Goal: Information Seeking & Learning: Learn about a topic

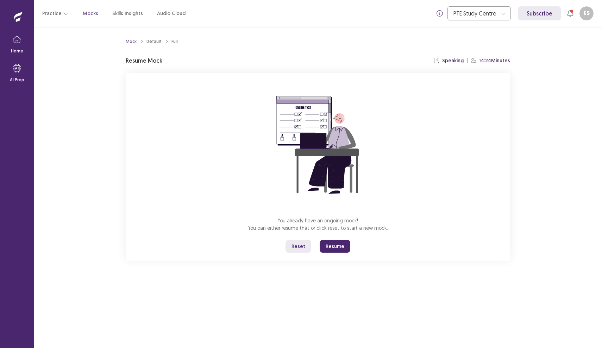
click at [330, 247] on button "Resume" at bounding box center [335, 246] width 31 height 13
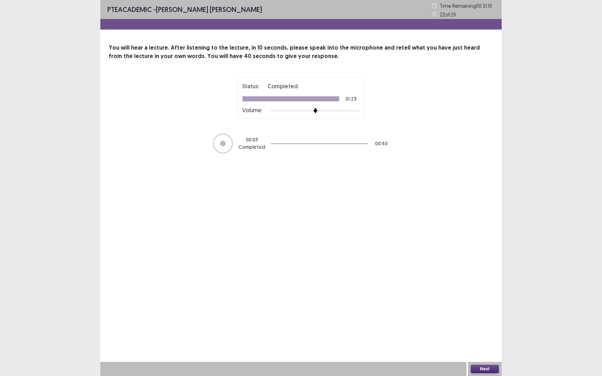
click at [489, 348] on button "Next" at bounding box center [485, 369] width 28 height 8
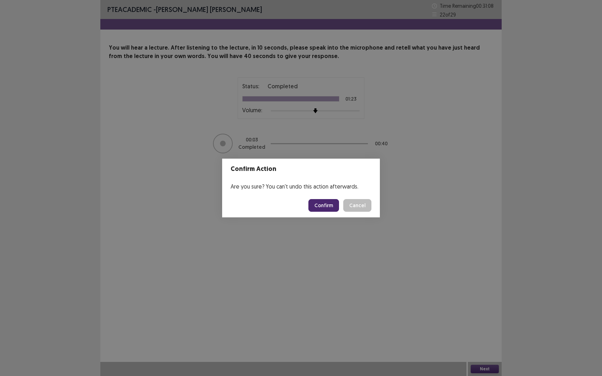
click at [320, 203] on button "Confirm" at bounding box center [323, 205] width 31 height 13
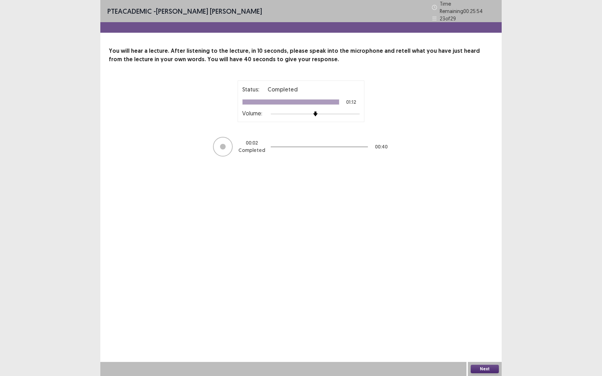
click at [481, 348] on div "Next" at bounding box center [485, 369] width 34 height 14
click at [479, 348] on button "Next" at bounding box center [485, 369] width 28 height 8
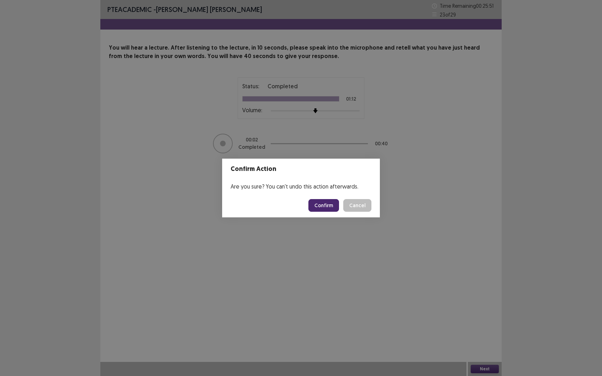
click at [324, 203] on button "Confirm" at bounding box center [323, 205] width 31 height 13
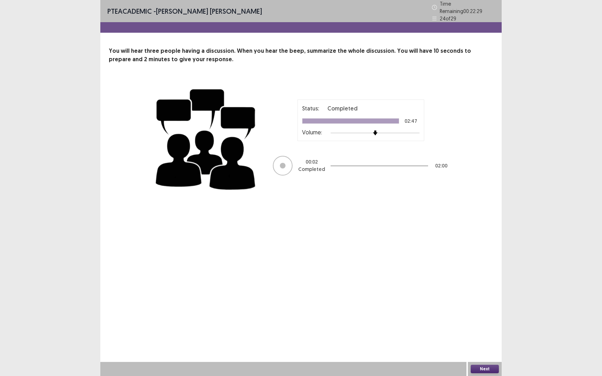
click at [485, 348] on button "Next" at bounding box center [485, 369] width 28 height 8
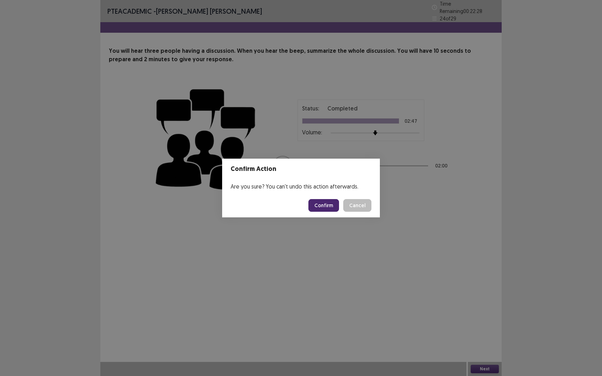
click at [331, 204] on button "Confirm" at bounding box center [323, 205] width 31 height 13
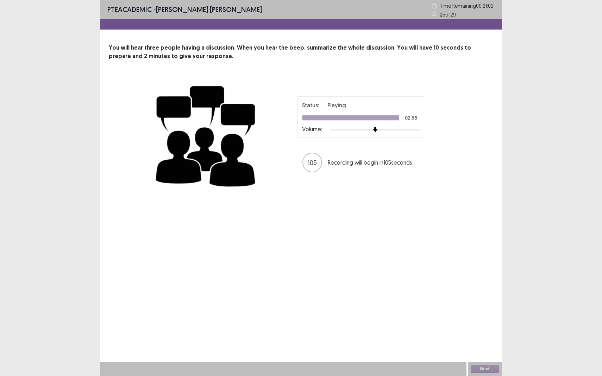
click at [325, 217] on div "PTE academic - Edison Stalin Calderon Calixto Time Remaining 00 : 21 : 02 25 of…" at bounding box center [300, 188] width 401 height 376
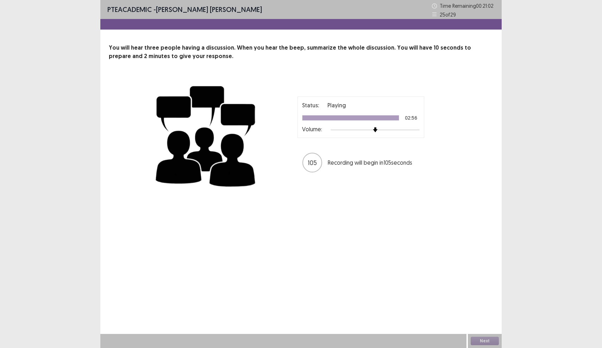
click at [386, 245] on div "PTE academic - Edison Stalin Calderon Calixto Time Remaining 00 : 21 : 02 25 of…" at bounding box center [300, 174] width 401 height 348
click at [496, 339] on div "Next" at bounding box center [485, 341] width 34 height 14
click at [485, 342] on button "Next" at bounding box center [485, 341] width 28 height 8
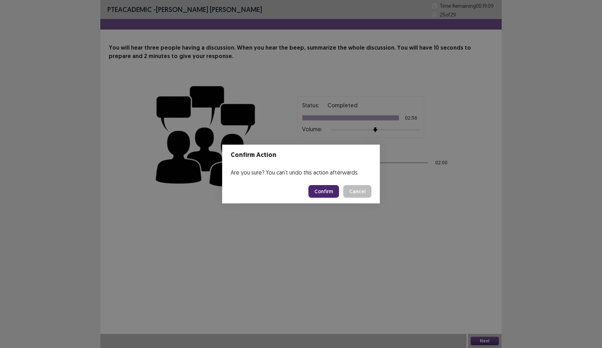
click at [320, 190] on button "Confirm" at bounding box center [323, 191] width 31 height 13
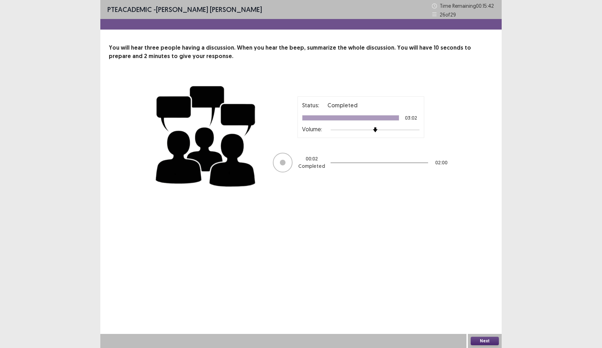
click at [480, 344] on button "Next" at bounding box center [485, 341] width 28 height 8
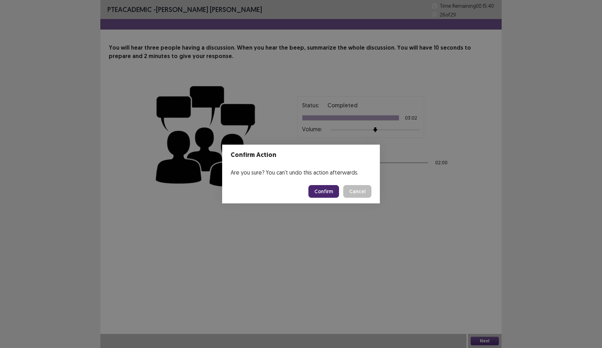
click at [329, 196] on button "Confirm" at bounding box center [323, 191] width 31 height 13
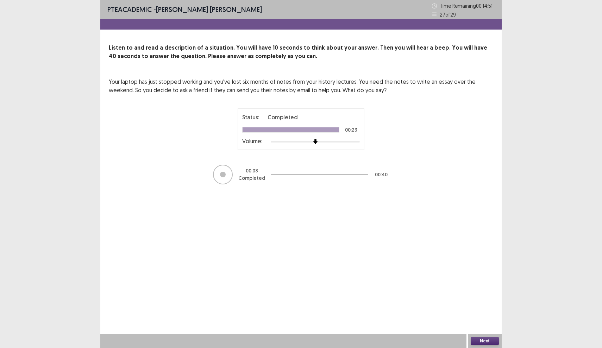
click at [482, 339] on button "Next" at bounding box center [485, 341] width 28 height 8
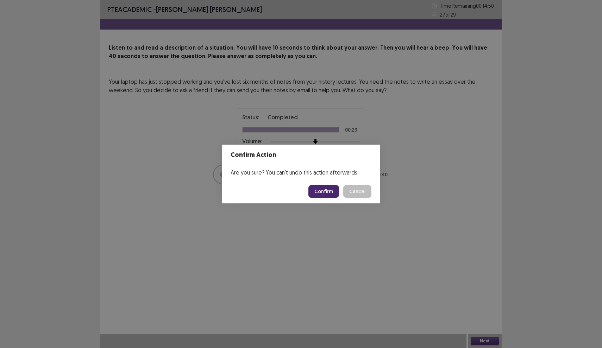
click at [332, 187] on button "Confirm" at bounding box center [323, 191] width 31 height 13
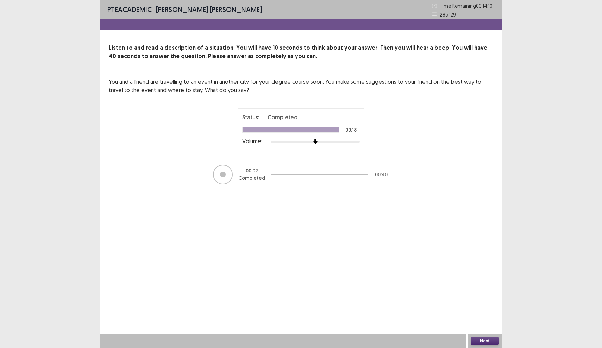
click at [480, 342] on button "Next" at bounding box center [485, 341] width 28 height 8
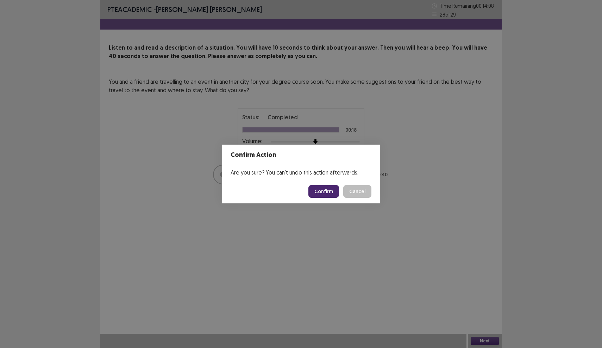
click at [332, 192] on button "Confirm" at bounding box center [323, 191] width 31 height 13
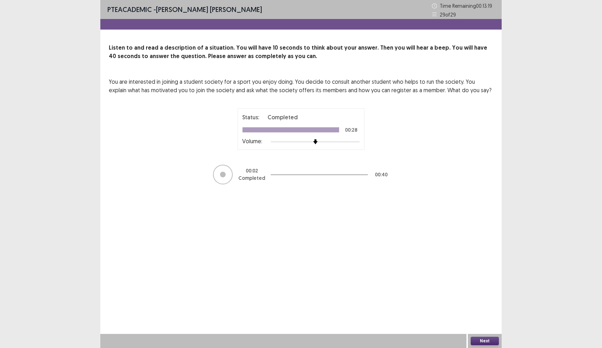
click at [481, 341] on button "Next" at bounding box center [485, 341] width 28 height 8
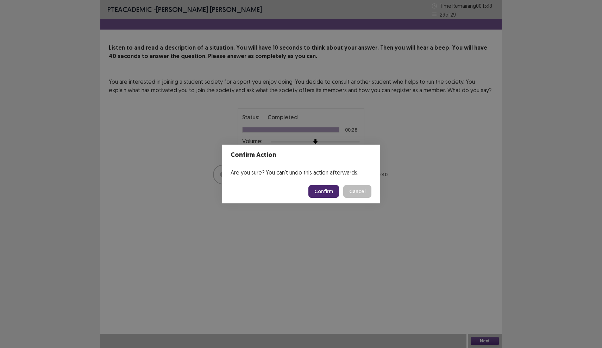
click at [318, 191] on button "Confirm" at bounding box center [323, 191] width 31 height 13
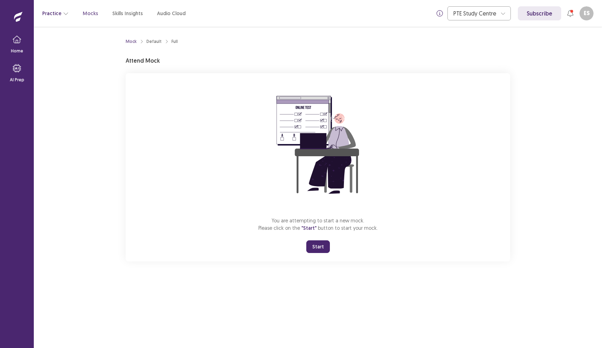
click at [49, 14] on button "Practice" at bounding box center [55, 13] width 26 height 13
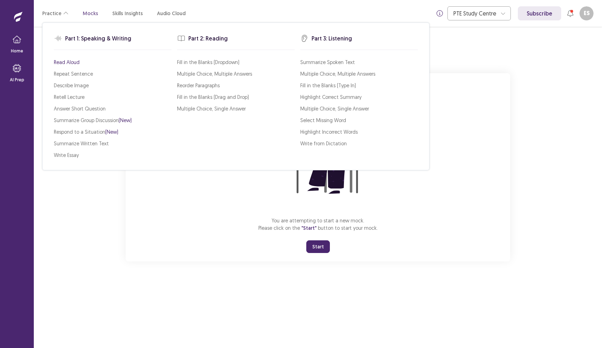
click at [70, 63] on p "Read Aloud" at bounding box center [67, 61] width 26 height 7
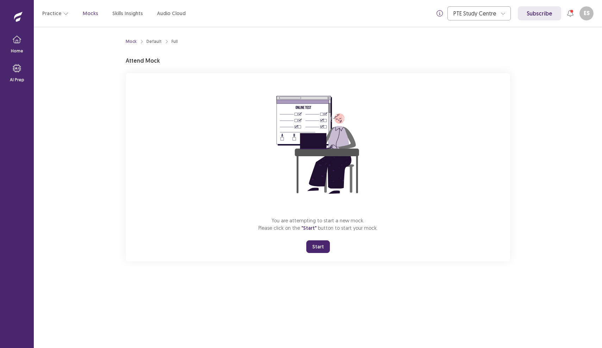
click at [311, 249] on button "Start" at bounding box center [318, 246] width 24 height 13
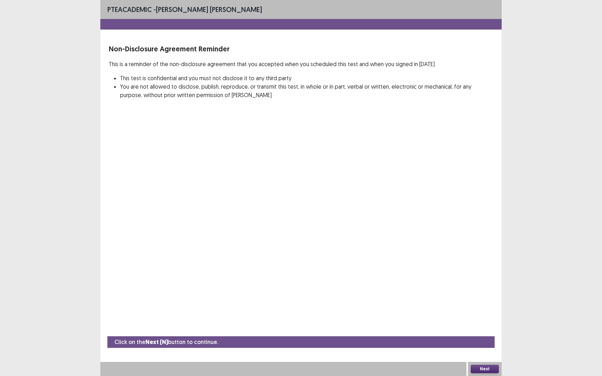
click at [488, 348] on button "Next" at bounding box center [485, 369] width 28 height 8
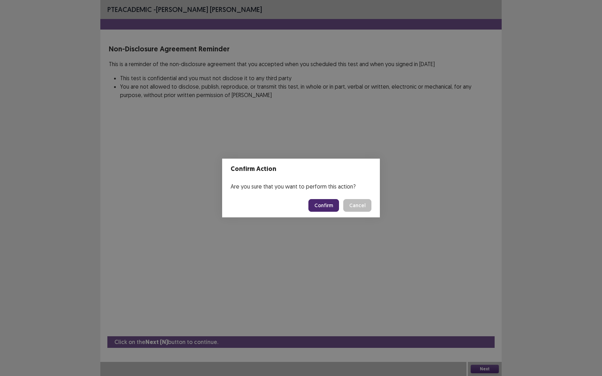
click at [327, 206] on button "Confirm" at bounding box center [323, 205] width 31 height 13
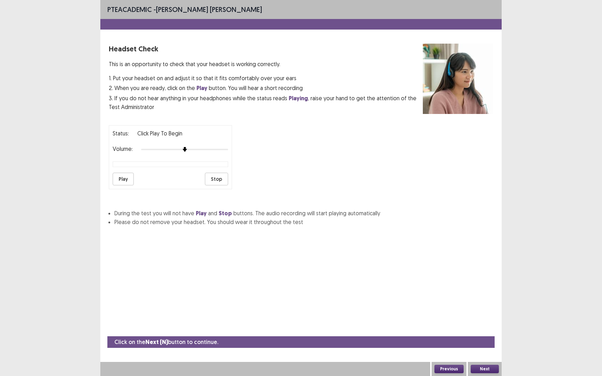
click at [484, 348] on button "Next" at bounding box center [485, 369] width 28 height 8
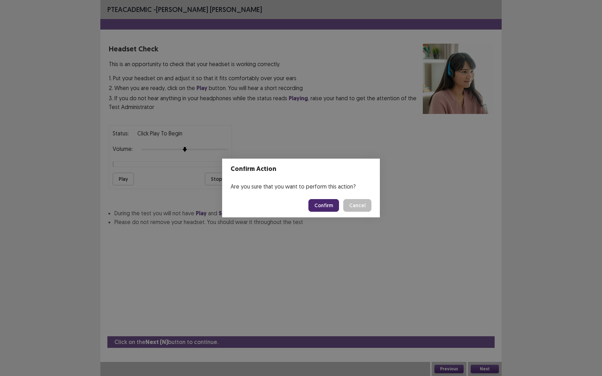
click at [321, 203] on button "Confirm" at bounding box center [323, 205] width 31 height 13
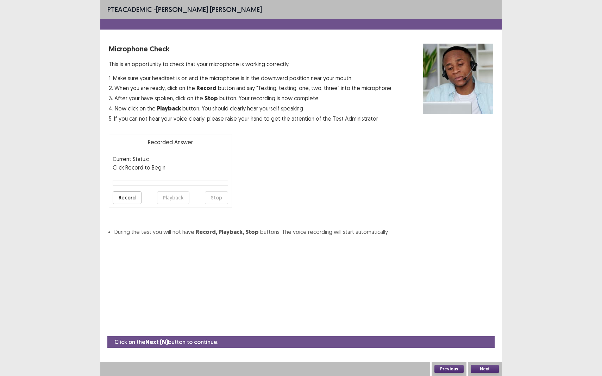
click at [478, 348] on button "Next" at bounding box center [485, 369] width 28 height 8
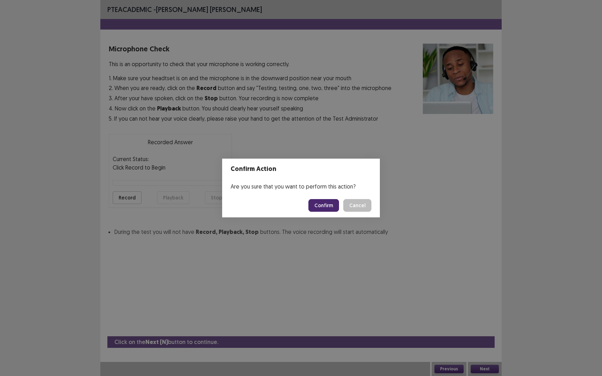
click at [323, 204] on button "Confirm" at bounding box center [323, 205] width 31 height 13
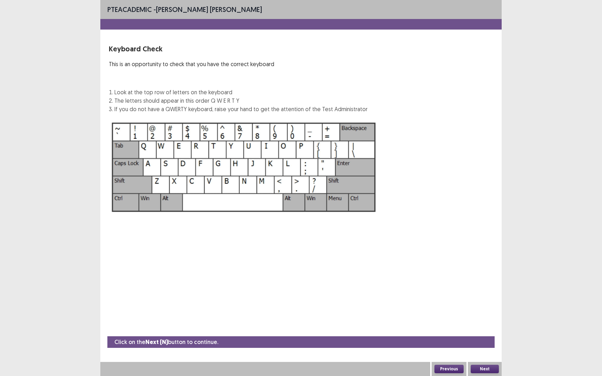
click at [486, 348] on button "Next" at bounding box center [485, 369] width 28 height 8
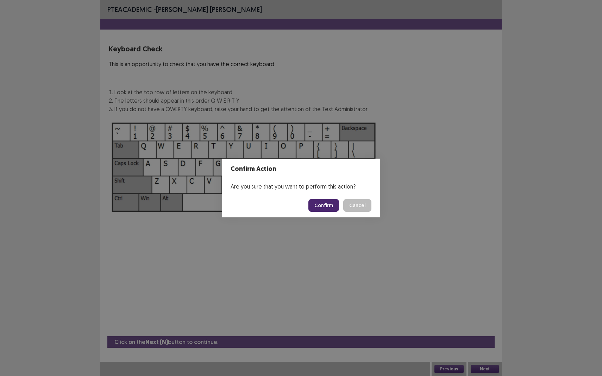
click at [323, 206] on button "Confirm" at bounding box center [323, 205] width 31 height 13
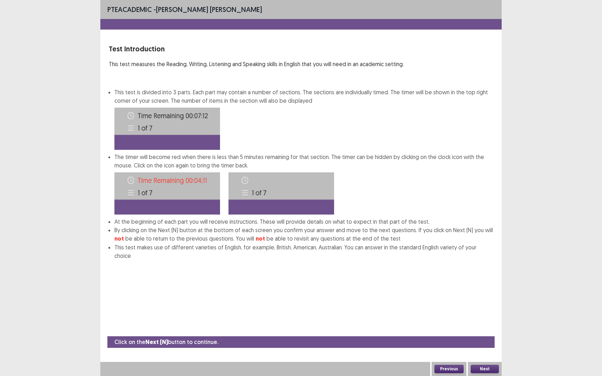
click at [493, 348] on button "Next" at bounding box center [485, 369] width 28 height 8
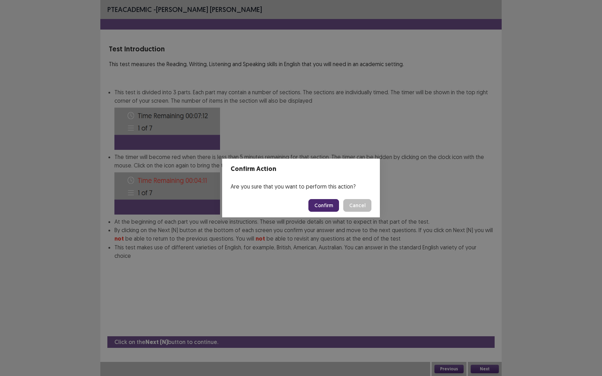
click at [327, 207] on button "Confirm" at bounding box center [323, 205] width 31 height 13
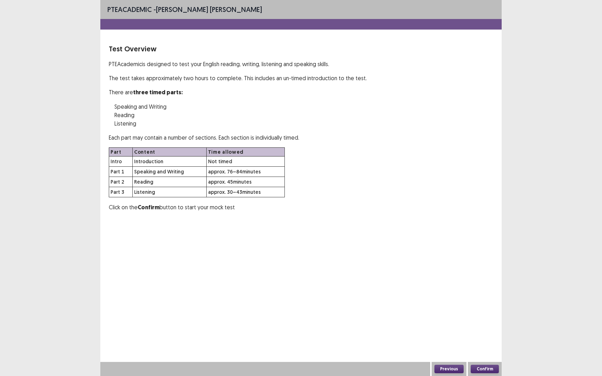
click at [477, 348] on button "Confirm" at bounding box center [485, 369] width 28 height 8
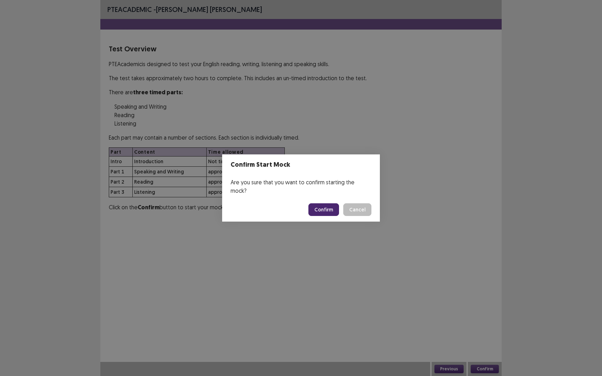
click at [316, 203] on button "Confirm" at bounding box center [323, 209] width 31 height 13
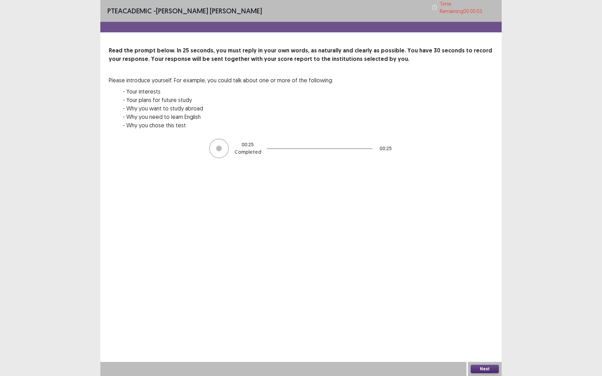
click at [486, 348] on button "Next" at bounding box center [485, 369] width 28 height 8
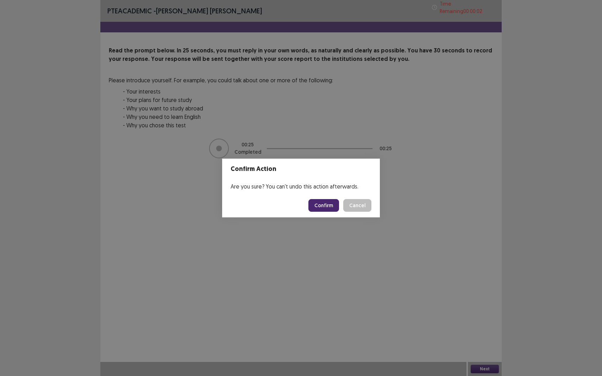
click at [324, 206] on button "Confirm" at bounding box center [323, 205] width 31 height 13
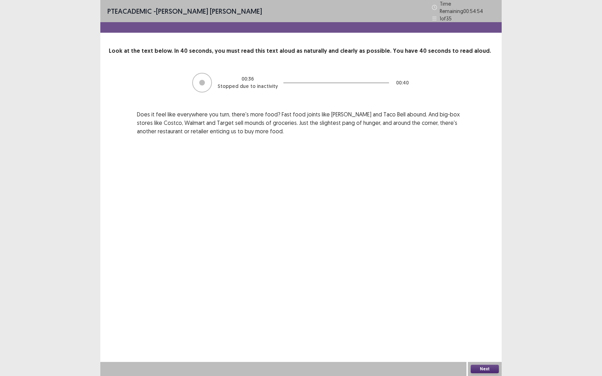
click at [225, 83] on p "Stopped due to inactivity" at bounding box center [247, 86] width 60 height 7
click at [487, 348] on button "Next" at bounding box center [485, 369] width 28 height 8
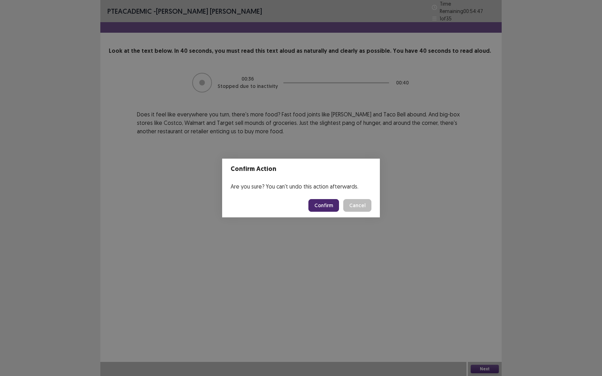
click at [324, 204] on button "Confirm" at bounding box center [323, 205] width 31 height 13
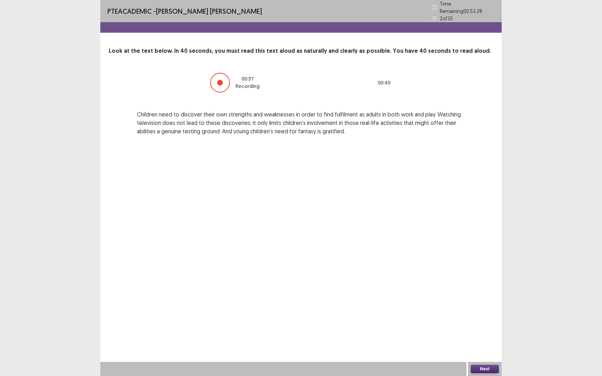
click at [221, 80] on div at bounding box center [220, 83] width 6 height 6
click at [481, 348] on button "Next" at bounding box center [485, 369] width 28 height 8
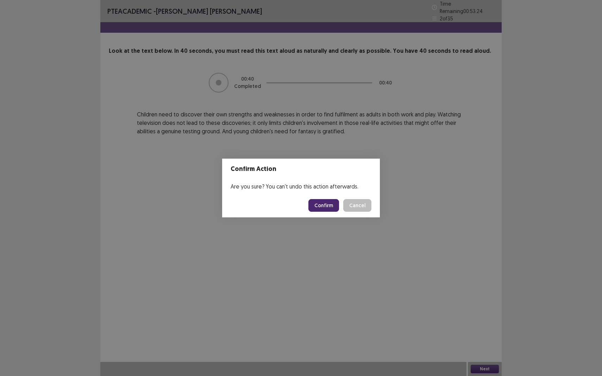
click at [330, 204] on button "Confirm" at bounding box center [323, 205] width 31 height 13
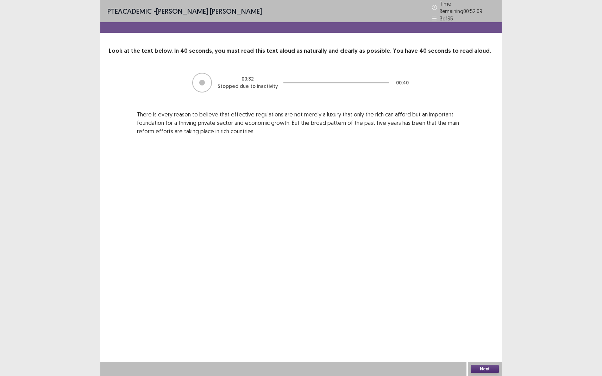
click at [482, 348] on button "Next" at bounding box center [485, 369] width 28 height 8
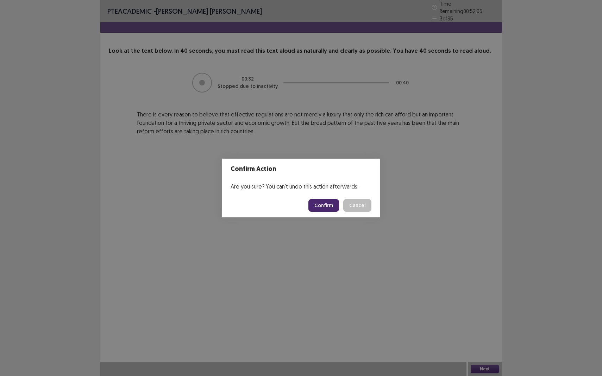
click at [326, 206] on button "Confirm" at bounding box center [323, 205] width 31 height 13
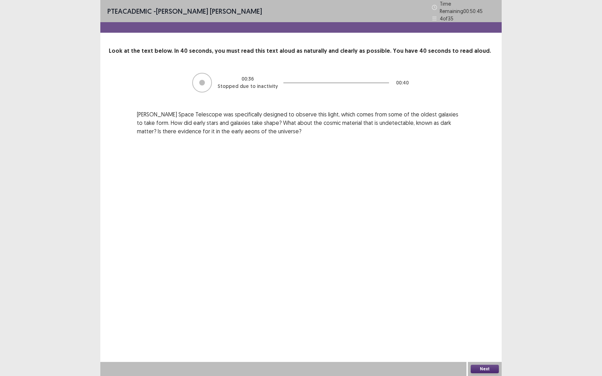
click at [484, 348] on button "Next" at bounding box center [485, 369] width 28 height 8
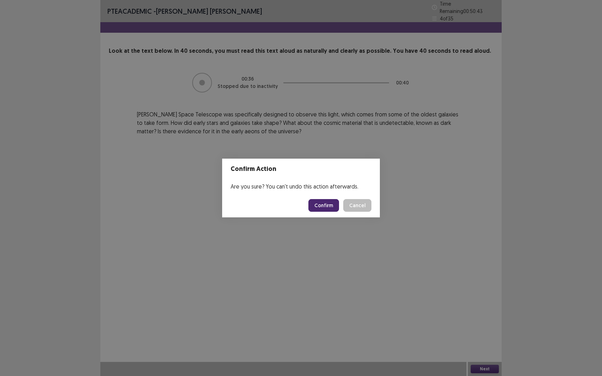
click at [327, 203] on button "Confirm" at bounding box center [323, 205] width 31 height 13
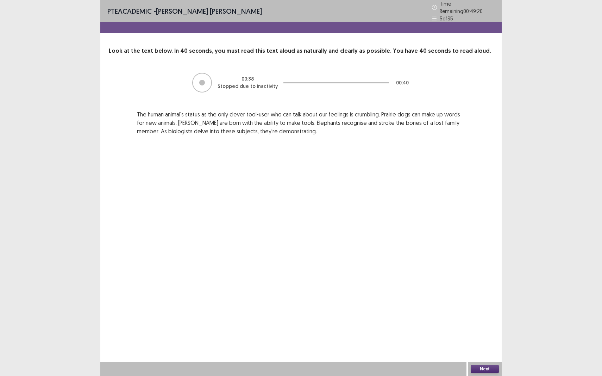
click at [486, 348] on button "Next" at bounding box center [485, 369] width 28 height 8
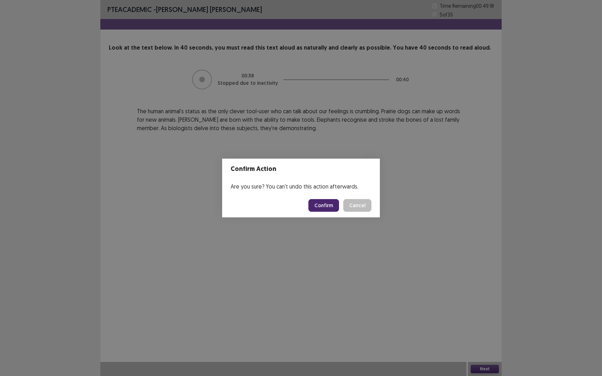
click at [321, 206] on button "Confirm" at bounding box center [323, 205] width 31 height 13
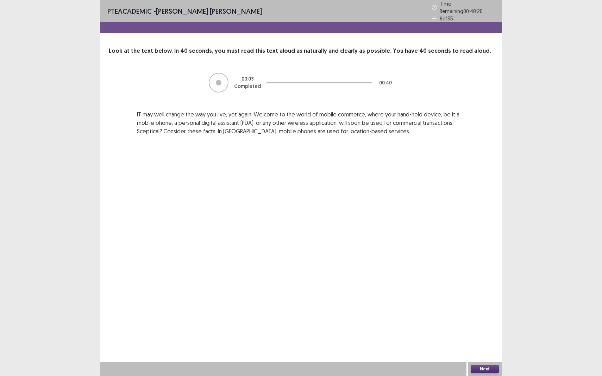
click at [483, 348] on button "Next" at bounding box center [485, 369] width 28 height 8
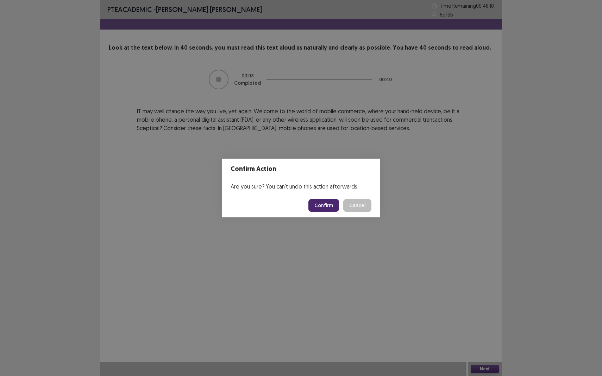
click at [329, 208] on button "Confirm" at bounding box center [323, 205] width 31 height 13
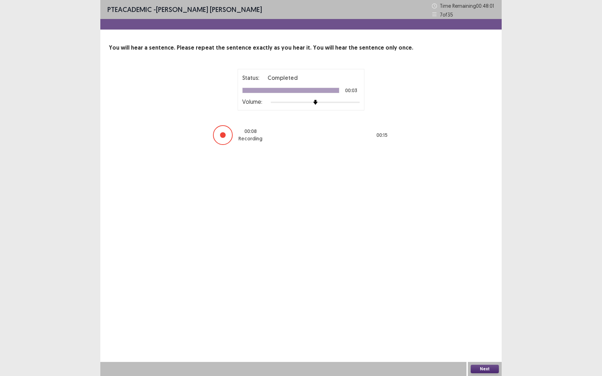
click at [480, 348] on button "Next" at bounding box center [485, 369] width 28 height 8
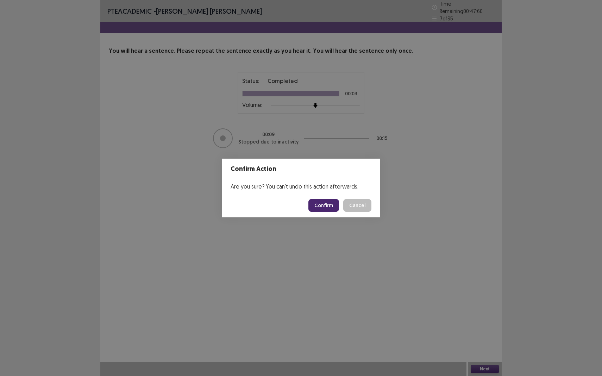
click at [329, 204] on button "Confirm" at bounding box center [323, 205] width 31 height 13
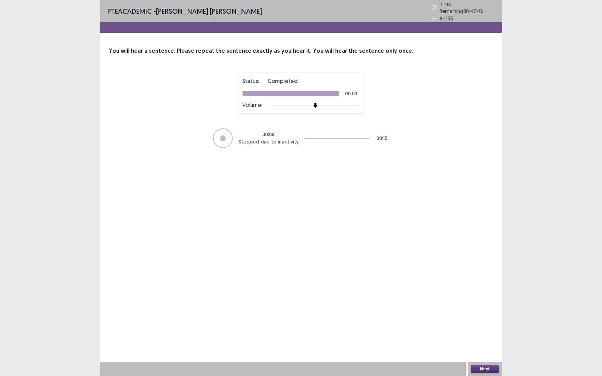
click at [490, 348] on button "Next" at bounding box center [485, 369] width 28 height 8
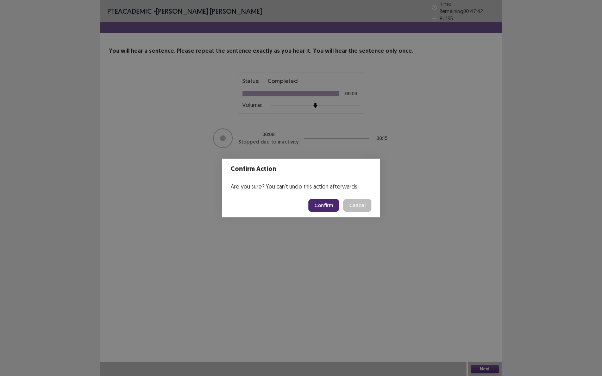
click at [334, 208] on button "Confirm" at bounding box center [323, 205] width 31 height 13
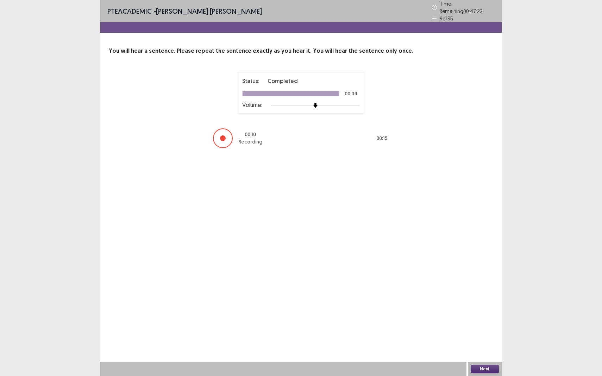
click at [480, 348] on button "Next" at bounding box center [485, 369] width 28 height 8
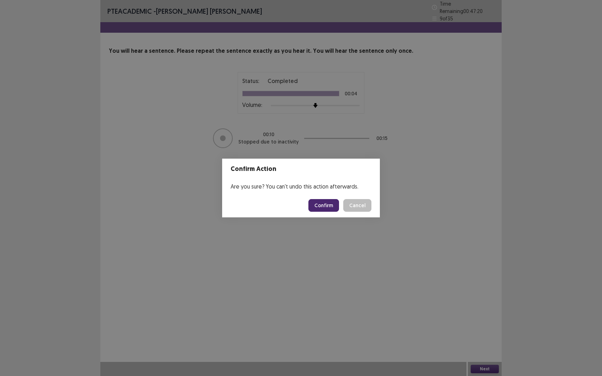
click at [324, 206] on button "Confirm" at bounding box center [323, 205] width 31 height 13
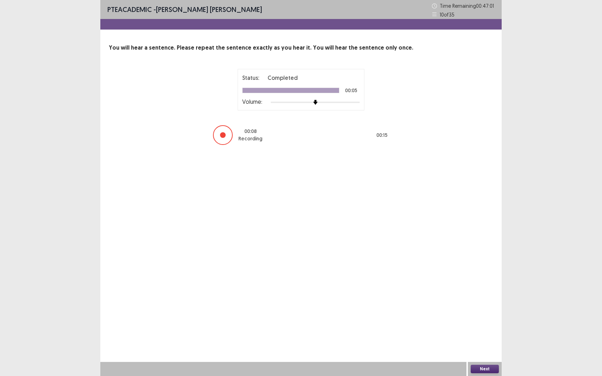
click at [482, 348] on button "Next" at bounding box center [485, 369] width 28 height 8
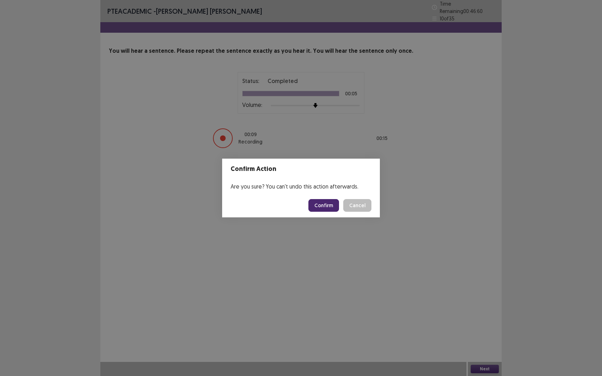
click at [328, 201] on button "Confirm" at bounding box center [323, 205] width 31 height 13
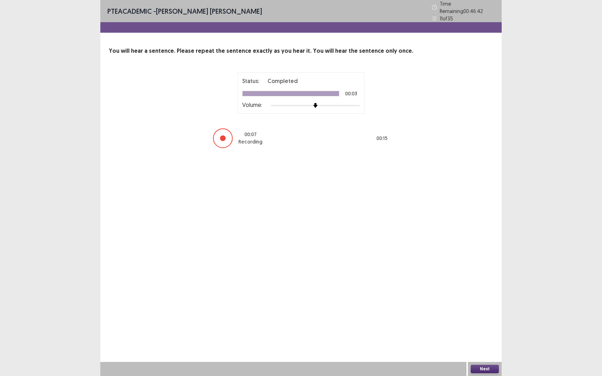
click at [483, 348] on button "Next" at bounding box center [485, 369] width 28 height 8
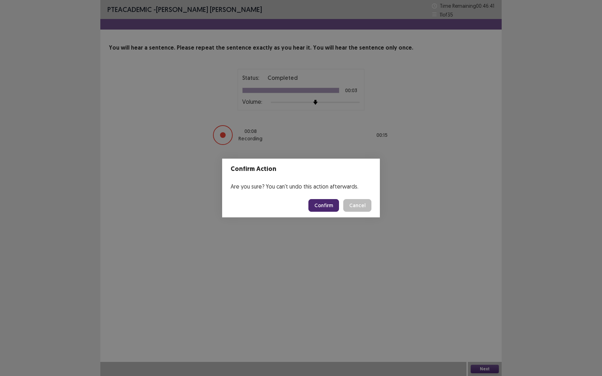
click at [330, 206] on button "Confirm" at bounding box center [323, 205] width 31 height 13
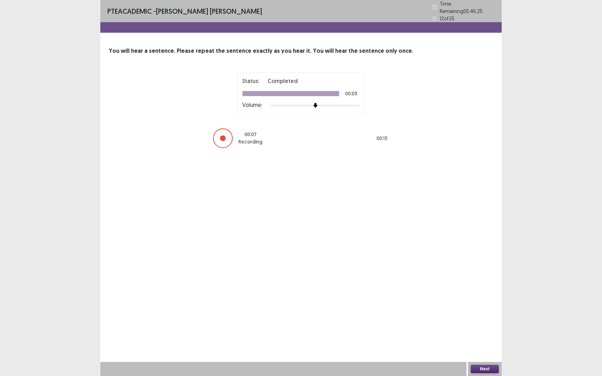
click at [484, 348] on button "Next" at bounding box center [485, 369] width 28 height 8
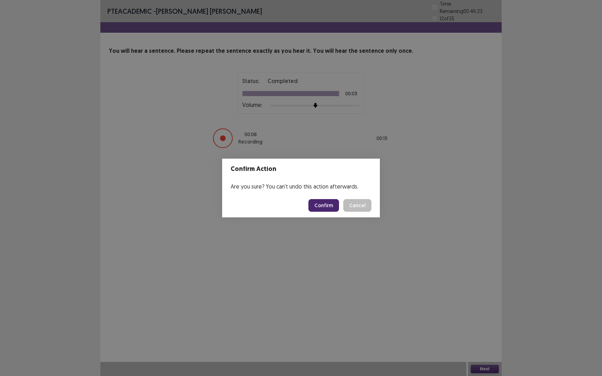
click at [323, 204] on button "Confirm" at bounding box center [323, 205] width 31 height 13
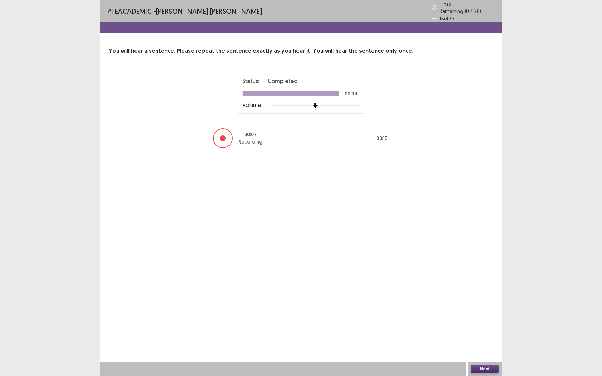
click at [493, 348] on button "Next" at bounding box center [485, 369] width 28 height 8
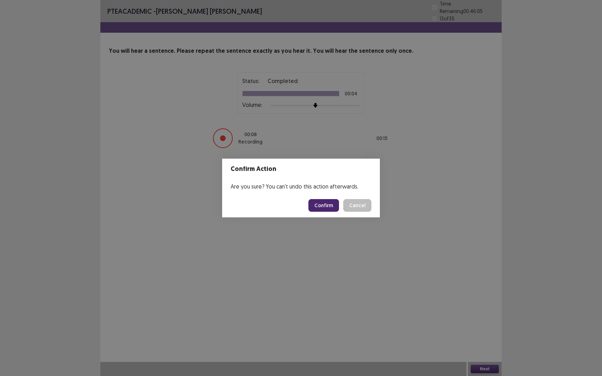
click at [319, 207] on button "Confirm" at bounding box center [323, 205] width 31 height 13
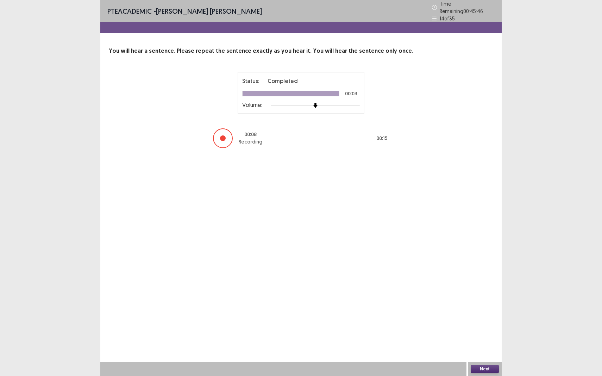
click at [482, 348] on button "Next" at bounding box center [485, 369] width 28 height 8
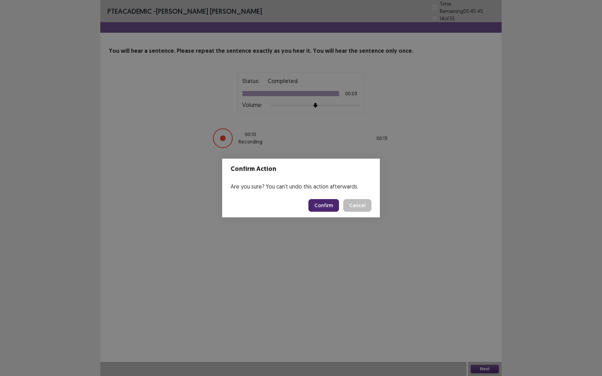
click at [325, 206] on button "Confirm" at bounding box center [323, 205] width 31 height 13
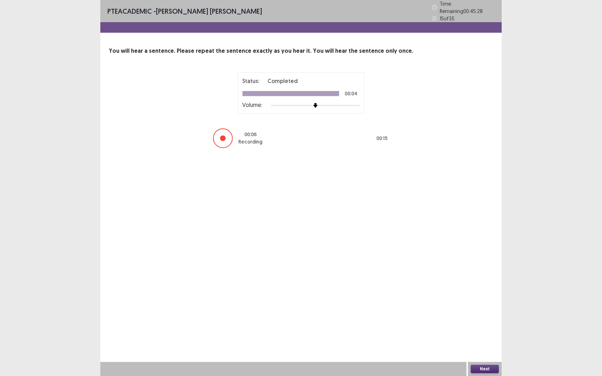
click at [487, 348] on button "Next" at bounding box center [485, 369] width 28 height 8
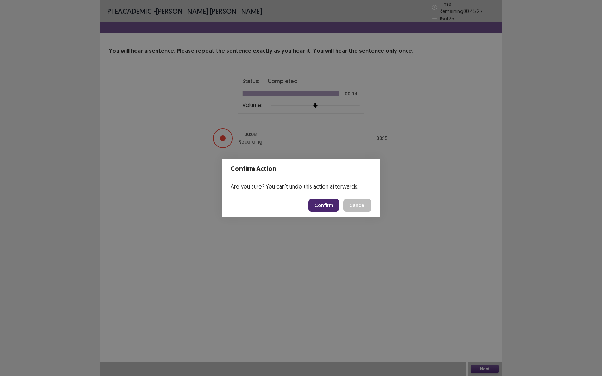
click at [320, 204] on button "Confirm" at bounding box center [323, 205] width 31 height 13
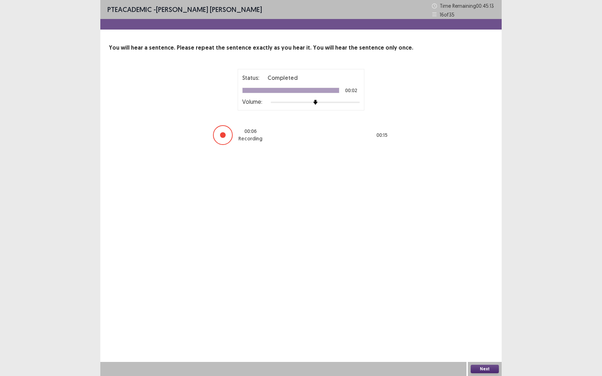
click at [490, 348] on div "Next" at bounding box center [485, 369] width 34 height 14
click at [486, 348] on button "Next" at bounding box center [485, 369] width 28 height 8
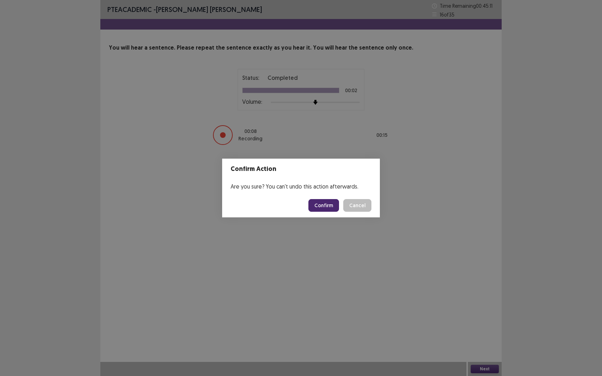
click at [321, 208] on button "Confirm" at bounding box center [323, 205] width 31 height 13
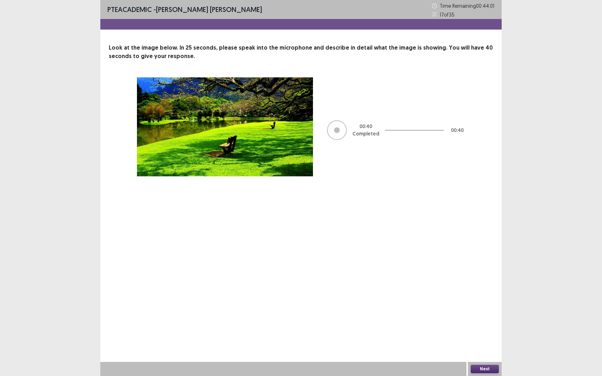
click at [489, 348] on button "Next" at bounding box center [485, 369] width 28 height 8
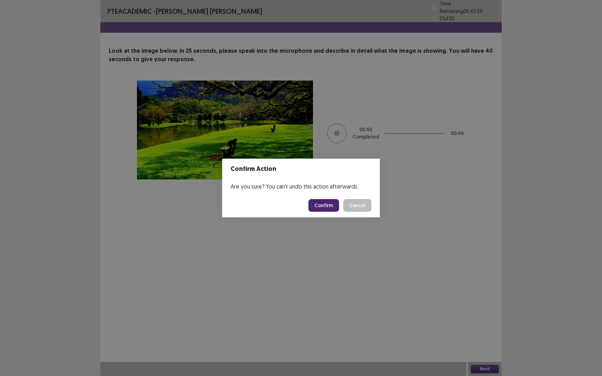
click at [323, 206] on button "Confirm" at bounding box center [323, 205] width 31 height 13
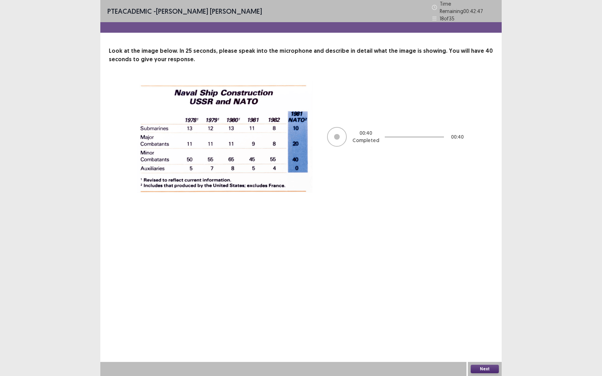
click at [488, 348] on button "Next" at bounding box center [485, 369] width 28 height 8
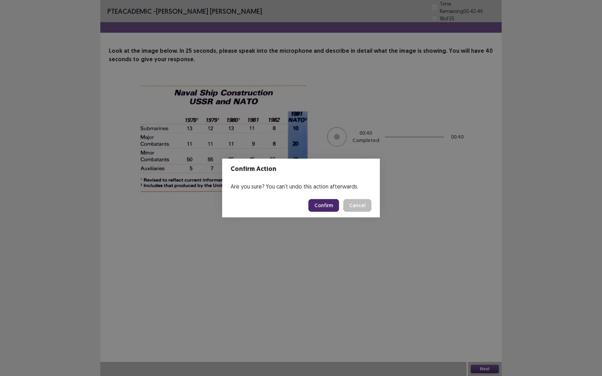
click at [320, 206] on button "Confirm" at bounding box center [323, 205] width 31 height 13
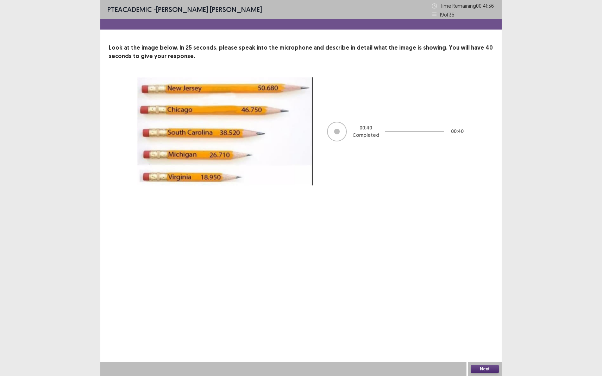
click at [487, 348] on button "Next" at bounding box center [485, 369] width 28 height 8
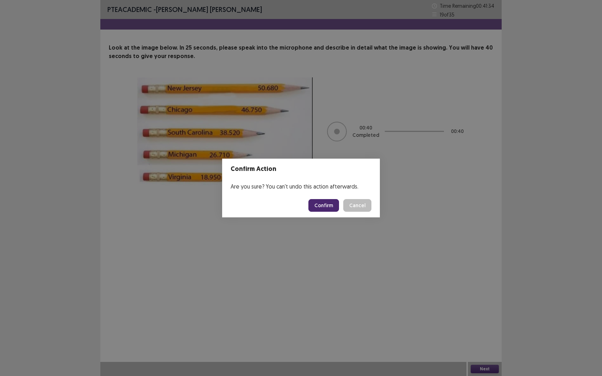
click at [326, 208] on button "Confirm" at bounding box center [323, 205] width 31 height 13
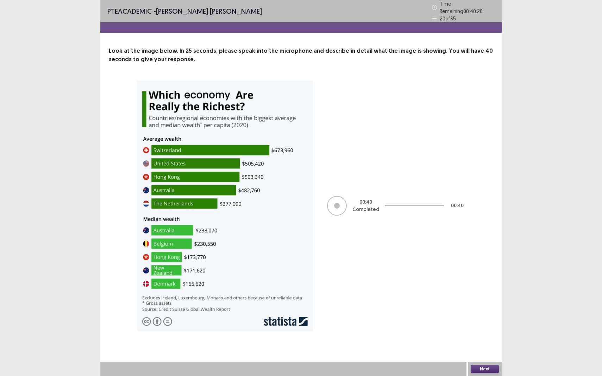
click at [480, 348] on button "Next" at bounding box center [485, 369] width 28 height 8
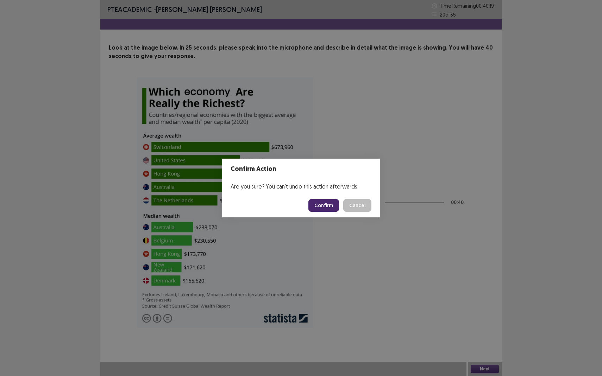
click at [330, 205] on button "Confirm" at bounding box center [323, 205] width 31 height 13
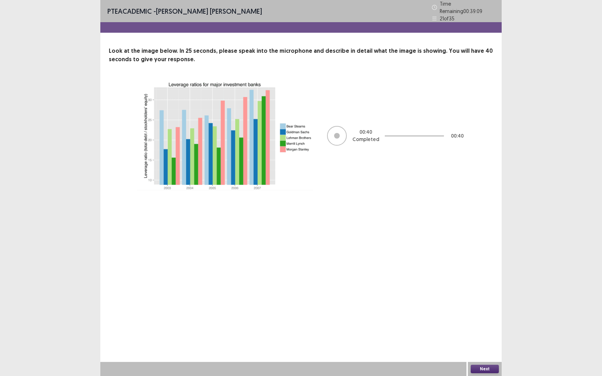
click at [482, 348] on div "Next" at bounding box center [485, 369] width 34 height 14
click at [479, 348] on button "Next" at bounding box center [485, 369] width 28 height 8
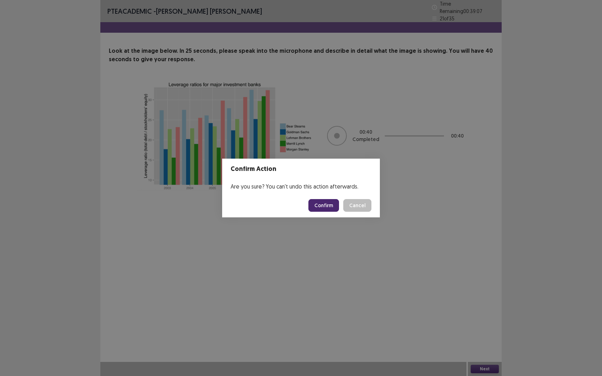
click at [328, 203] on button "Confirm" at bounding box center [323, 205] width 31 height 13
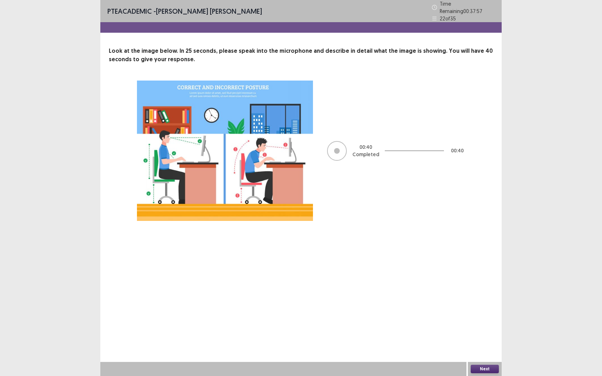
click at [483, 348] on button "Next" at bounding box center [485, 369] width 28 height 8
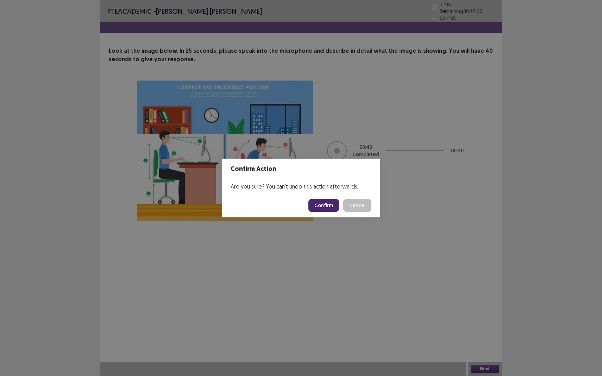
click at [333, 206] on button "Confirm" at bounding box center [323, 205] width 31 height 13
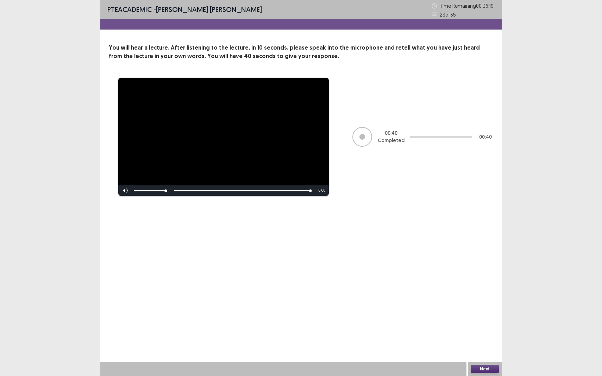
click at [484, 348] on button "Next" at bounding box center [485, 369] width 28 height 8
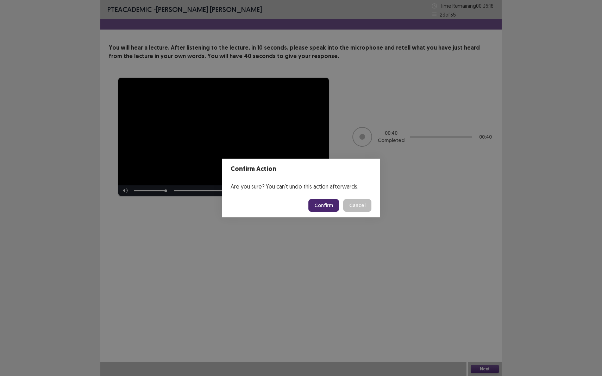
click at [326, 205] on button "Confirm" at bounding box center [323, 205] width 31 height 13
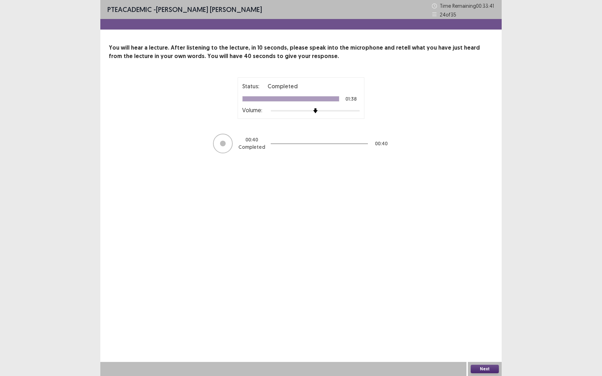
click at [486, 348] on button "Next" at bounding box center [485, 369] width 28 height 8
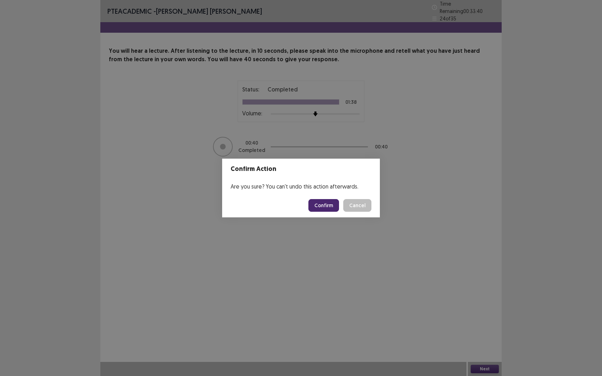
click at [326, 203] on button "Confirm" at bounding box center [323, 205] width 31 height 13
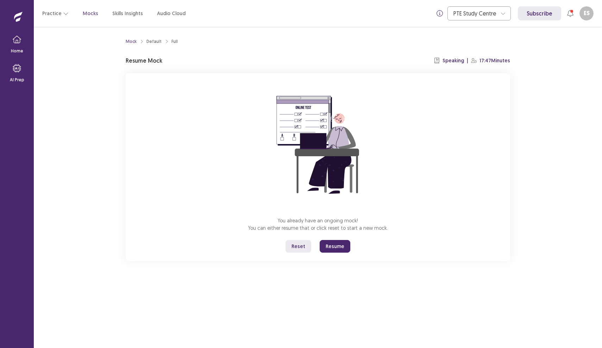
click at [332, 247] on button "Resume" at bounding box center [335, 246] width 31 height 13
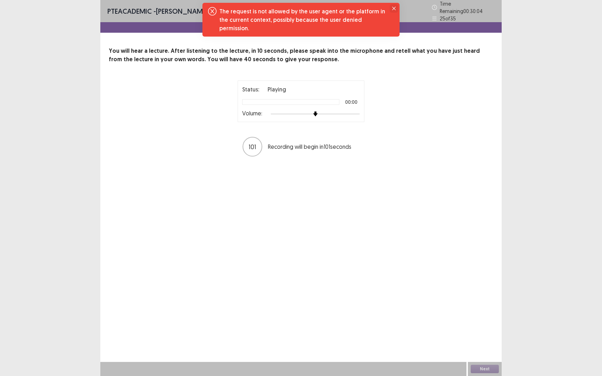
click at [396, 9] on button "Close" at bounding box center [394, 8] width 8 height 8
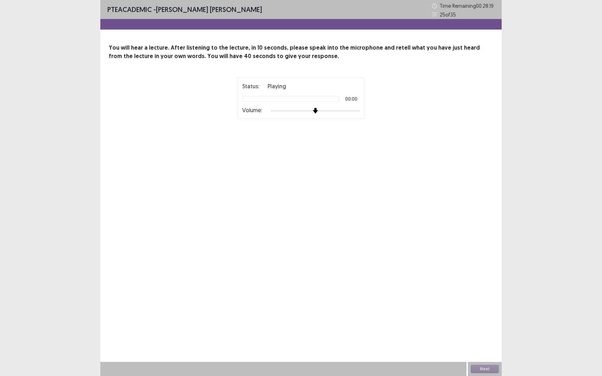
click at [317, 110] on img at bounding box center [315, 111] width 6 height 6
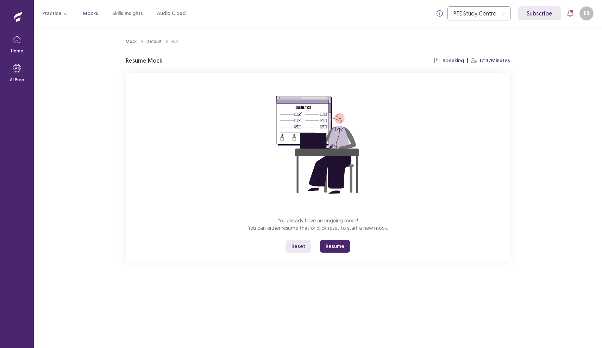
click at [340, 245] on button "Resume" at bounding box center [335, 246] width 31 height 13
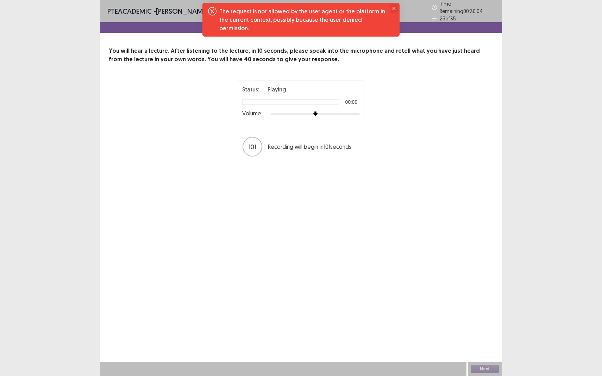
click at [395, 9] on icon "Close" at bounding box center [394, 9] width 4 height 4
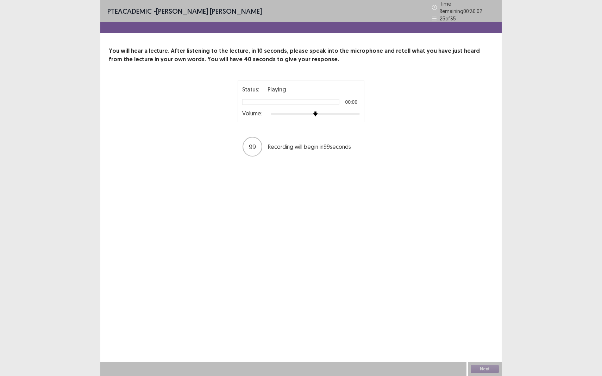
click at [482, 348] on div "Next" at bounding box center [485, 369] width 34 height 14
